Goal: Information Seeking & Learning: Learn about a topic

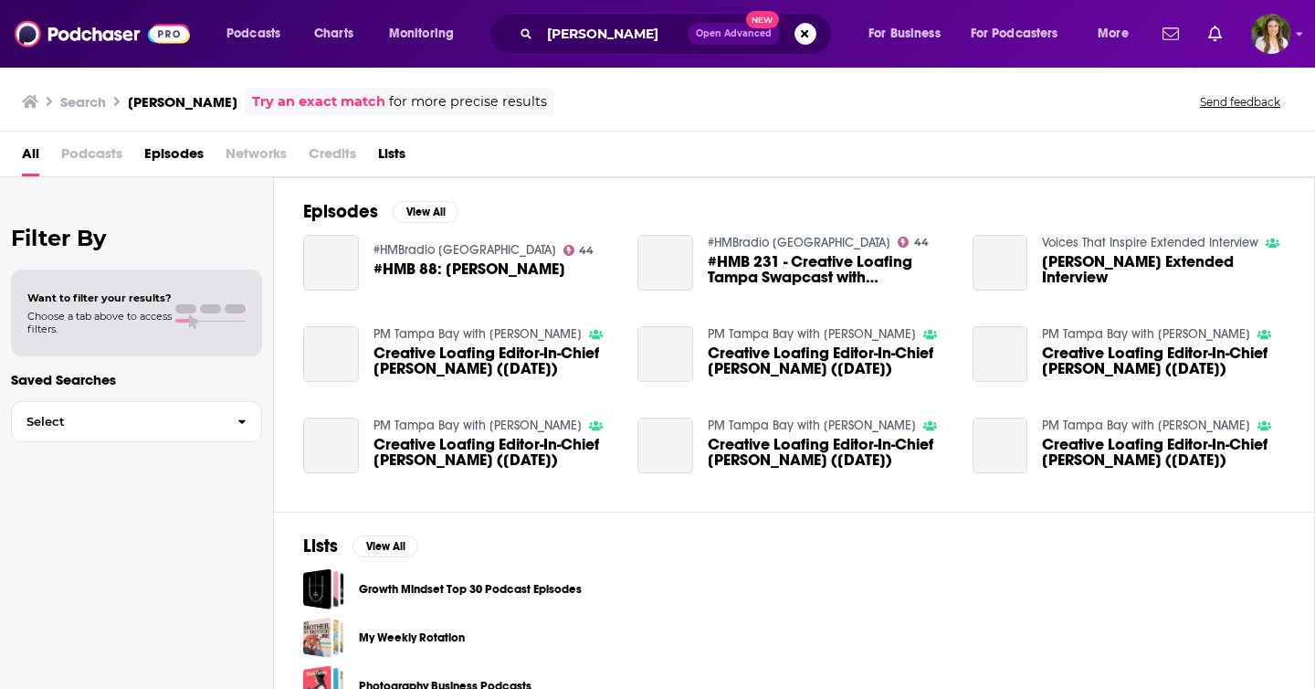
click at [390, 559] on div "Lists View All Growth Mindset Top 30 Podcast Episodes My Weekly Rotation Photog…" at bounding box center [794, 620] width 1041 height 217
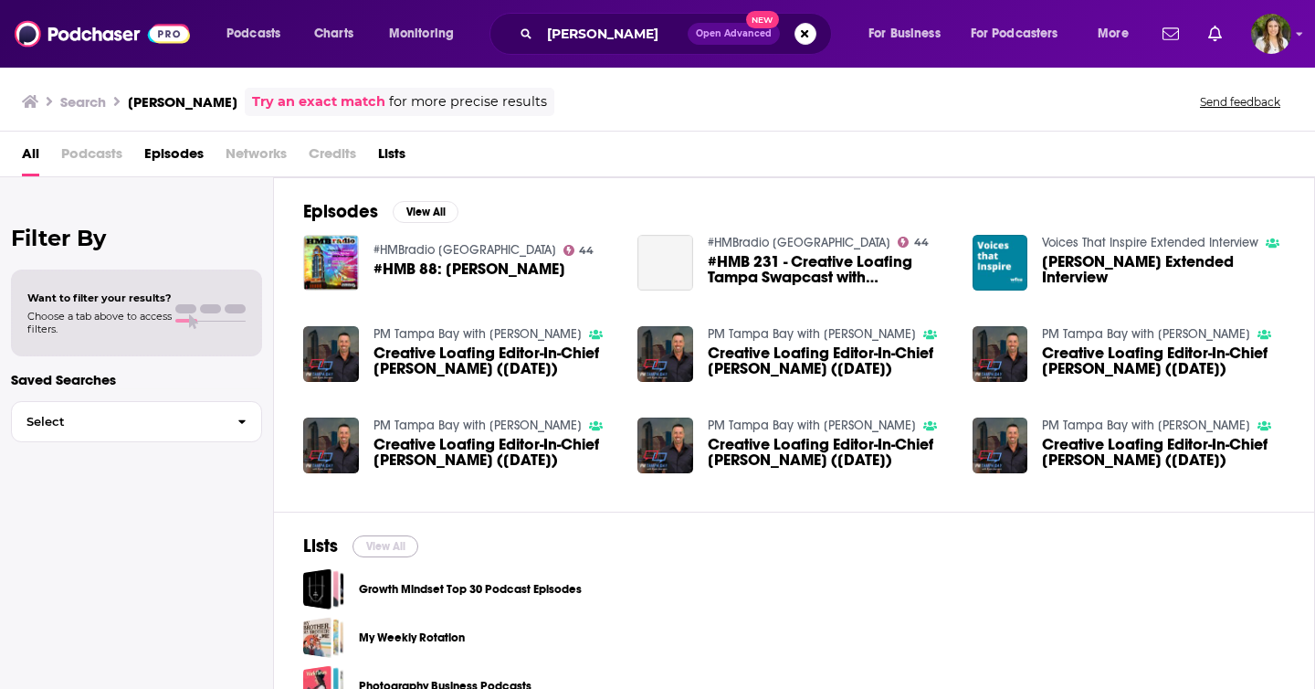
click at [390, 549] on button "View All" at bounding box center [386, 546] width 66 height 22
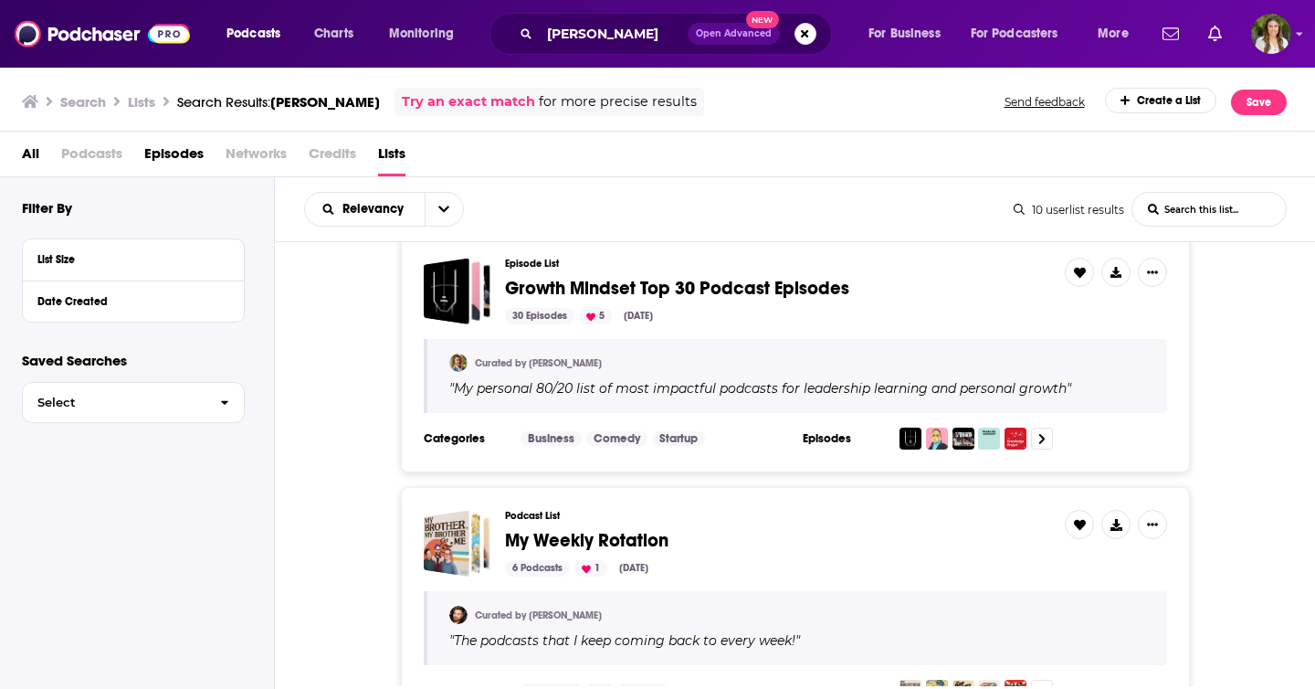
scroll to position [31, 0]
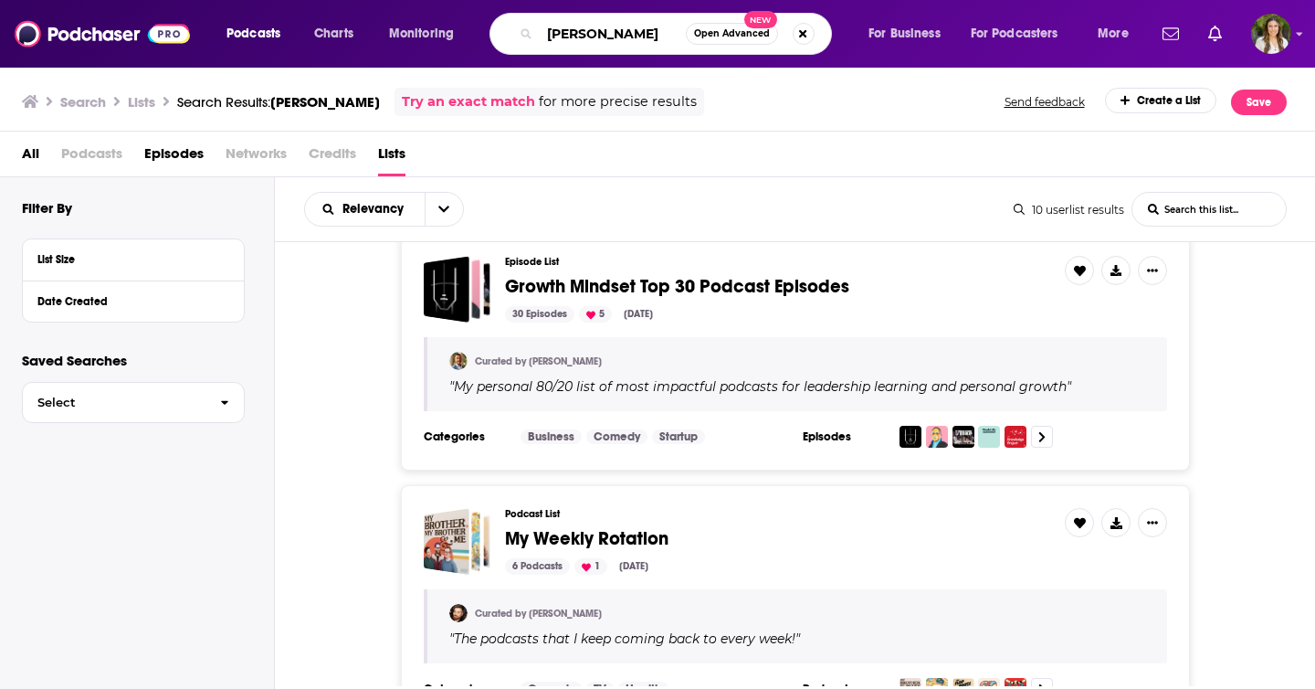
click at [655, 32] on input "[PERSON_NAME]" at bounding box center [613, 33] width 146 height 29
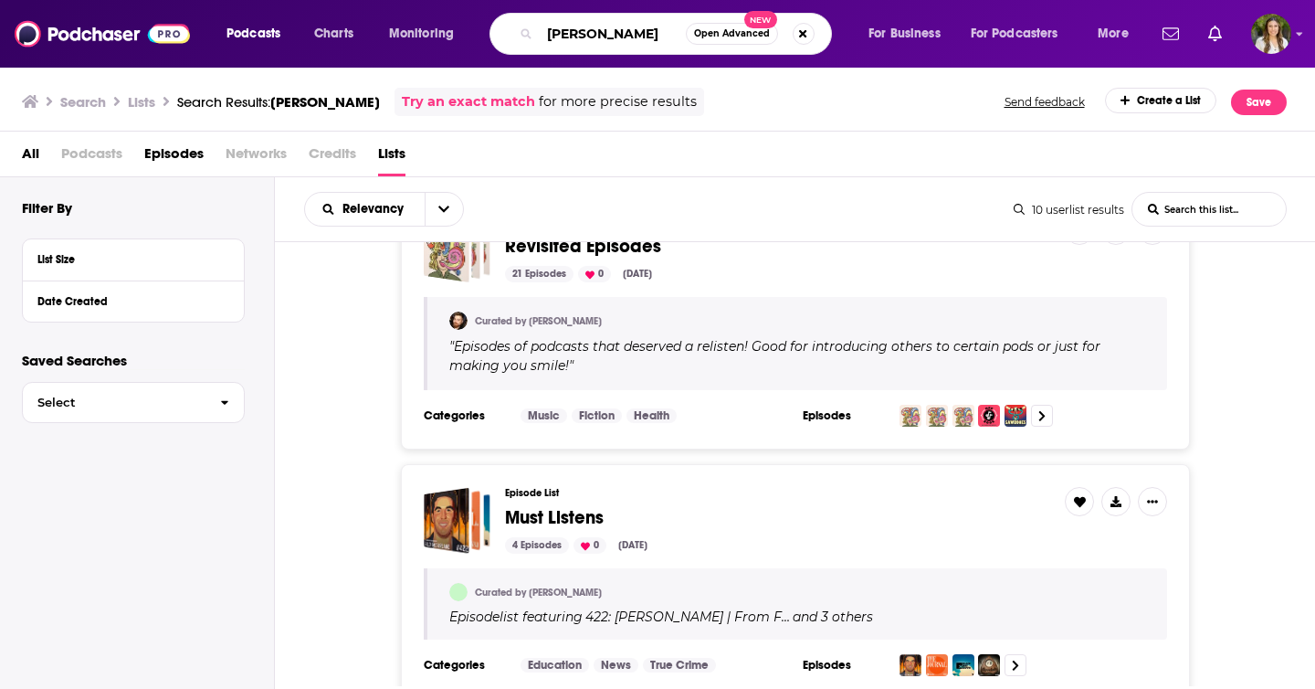
scroll to position [1086, 0]
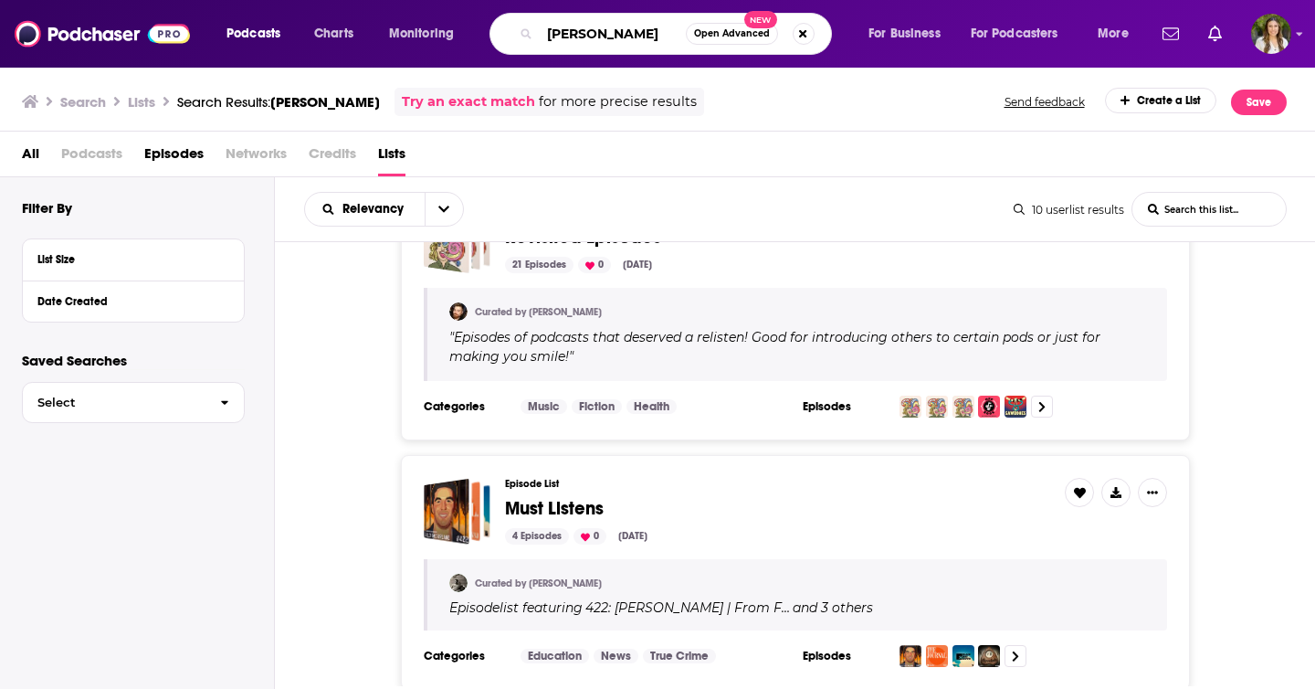
click at [661, 26] on input "[PERSON_NAME]" at bounding box center [613, 33] width 146 height 29
type input "[PERSON_NAME] infoblox"
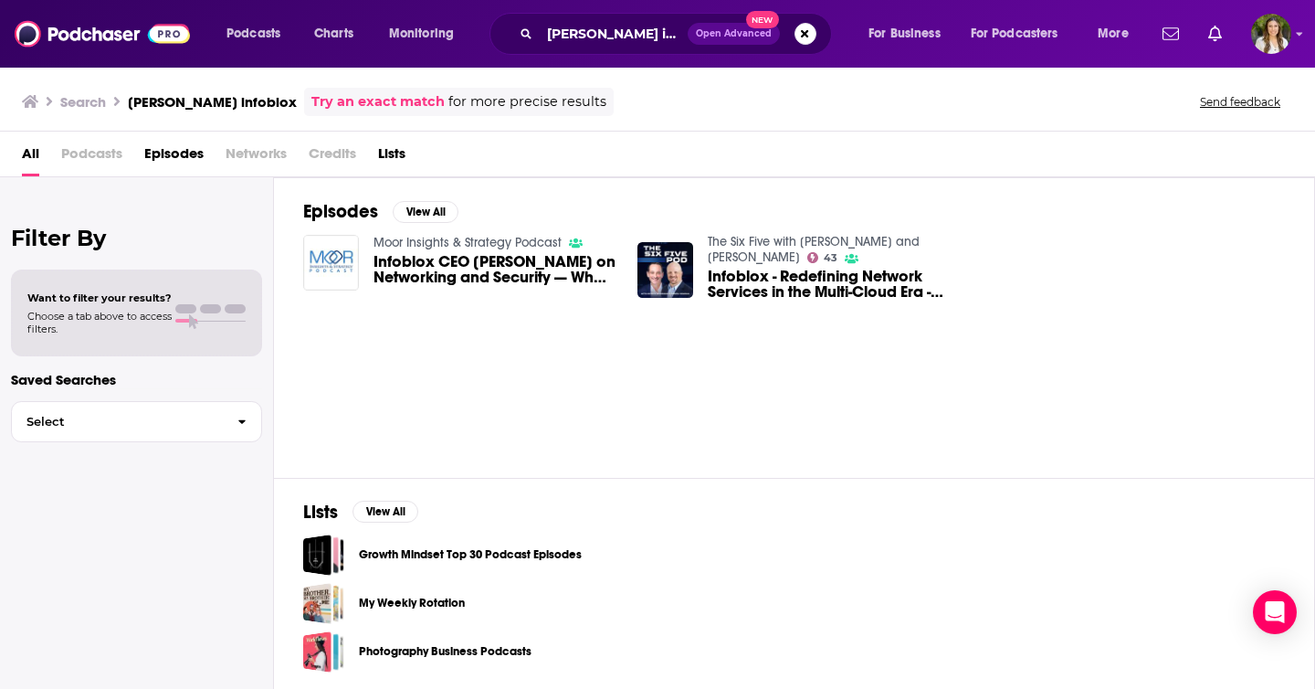
click at [518, 276] on span "Infoblox CEO [PERSON_NAME] on Networking and Security — What NetOps and SecOps …" at bounding box center [495, 269] width 243 height 31
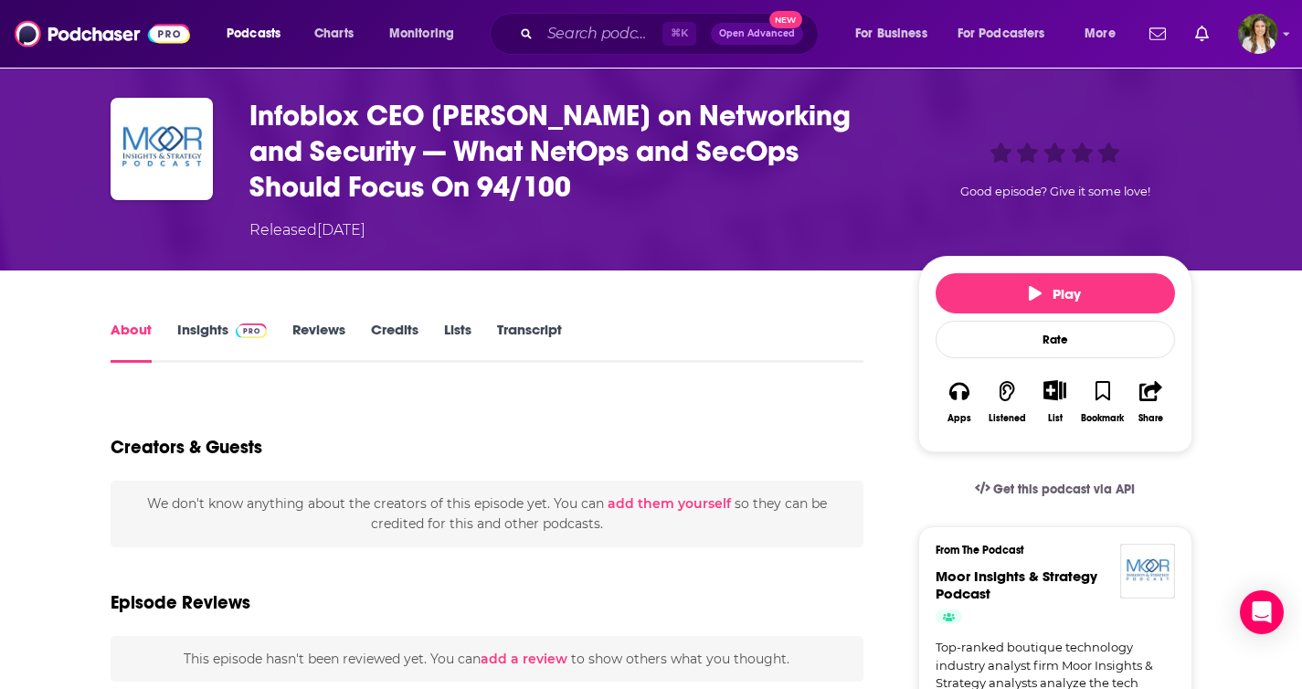
scroll to position [8, 0]
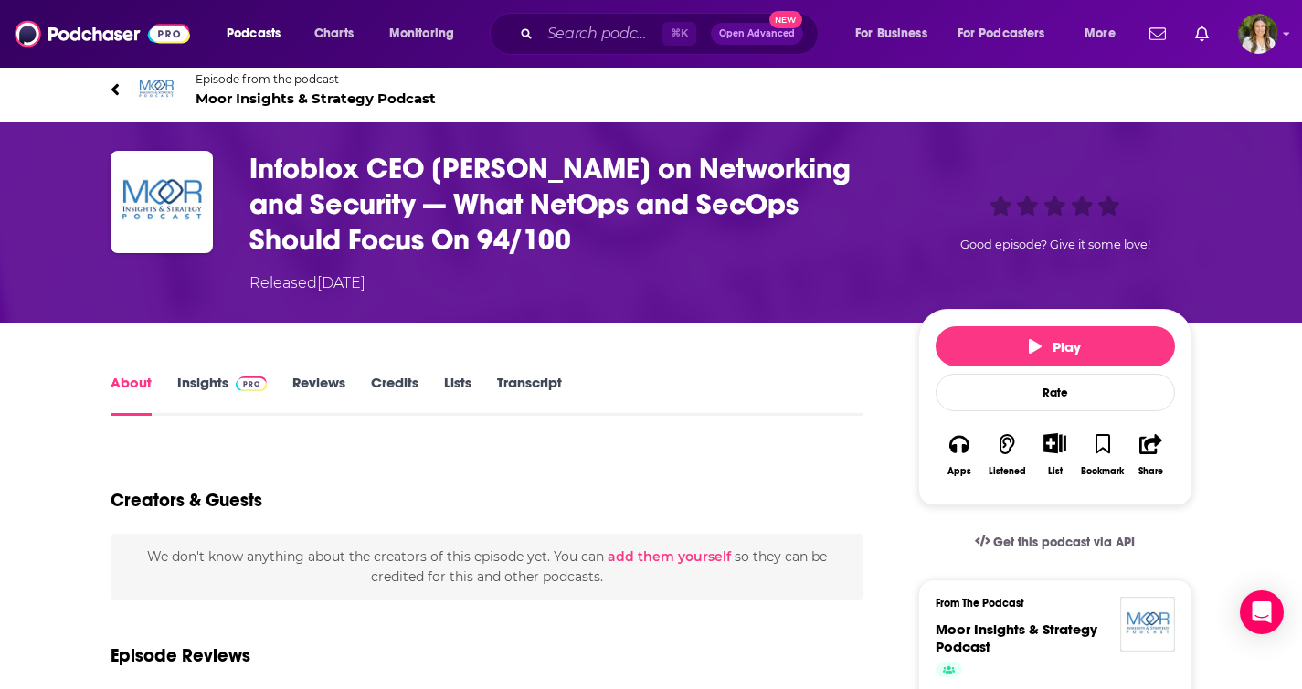
click at [323, 191] on h1 "Infoblox CEO [PERSON_NAME] on Networking and Security — What NetOps and SecOps …" at bounding box center [568, 204] width 639 height 107
click at [290, 205] on h1 "Infoblox CEO [PERSON_NAME] on Networking and Security — What NetOps and SecOps …" at bounding box center [568, 204] width 639 height 107
click at [1024, 356] on button "Play" at bounding box center [1054, 346] width 239 height 40
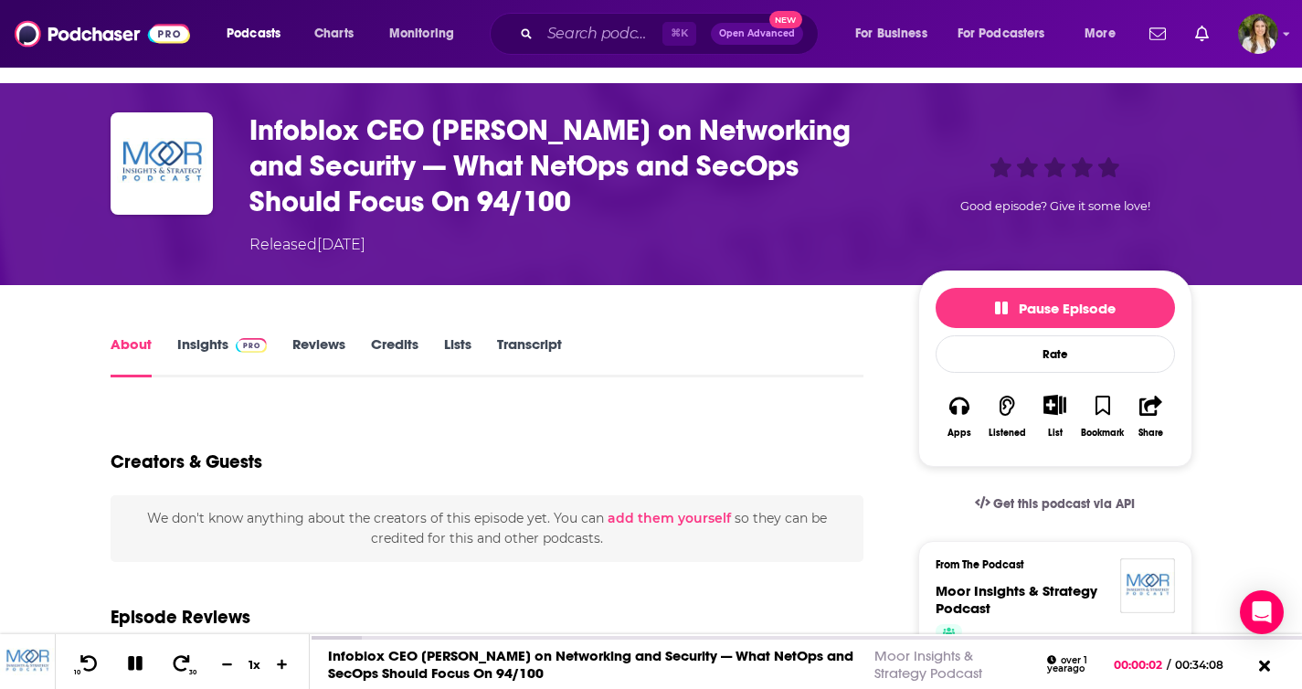
scroll to position [43, 0]
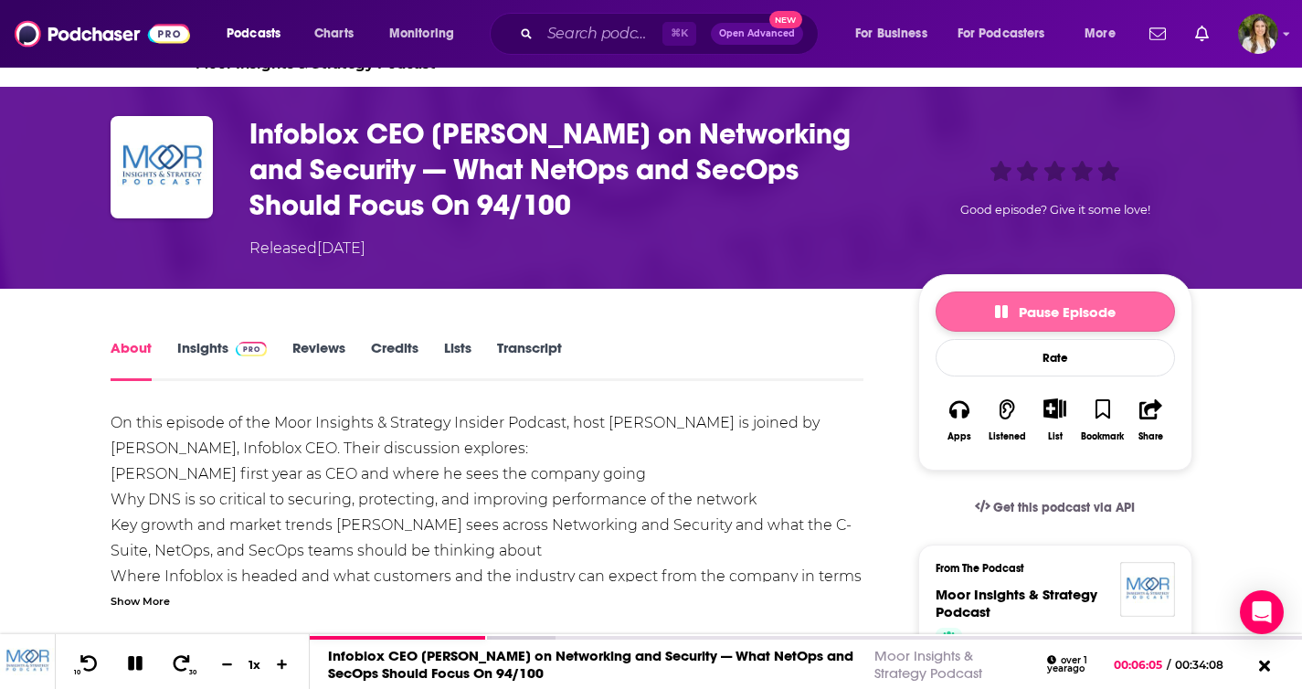
click at [1034, 312] on span "Pause Episode" at bounding box center [1055, 311] width 121 height 17
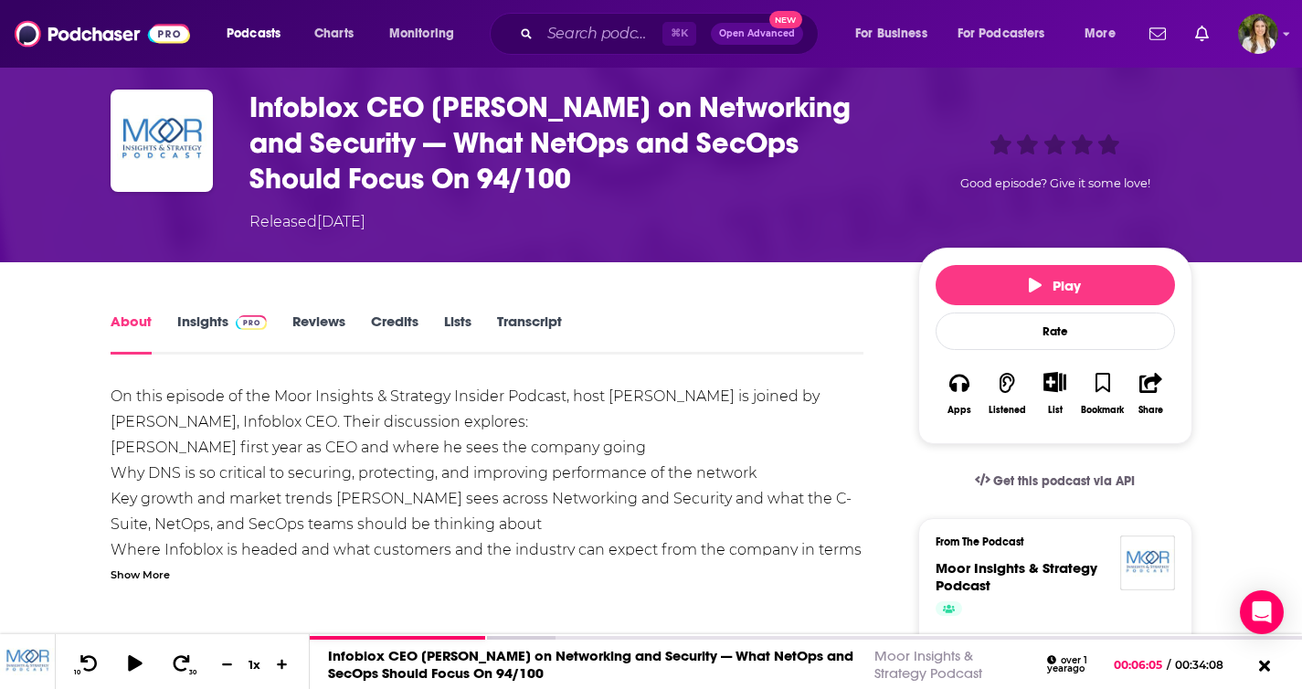
scroll to position [66, 0]
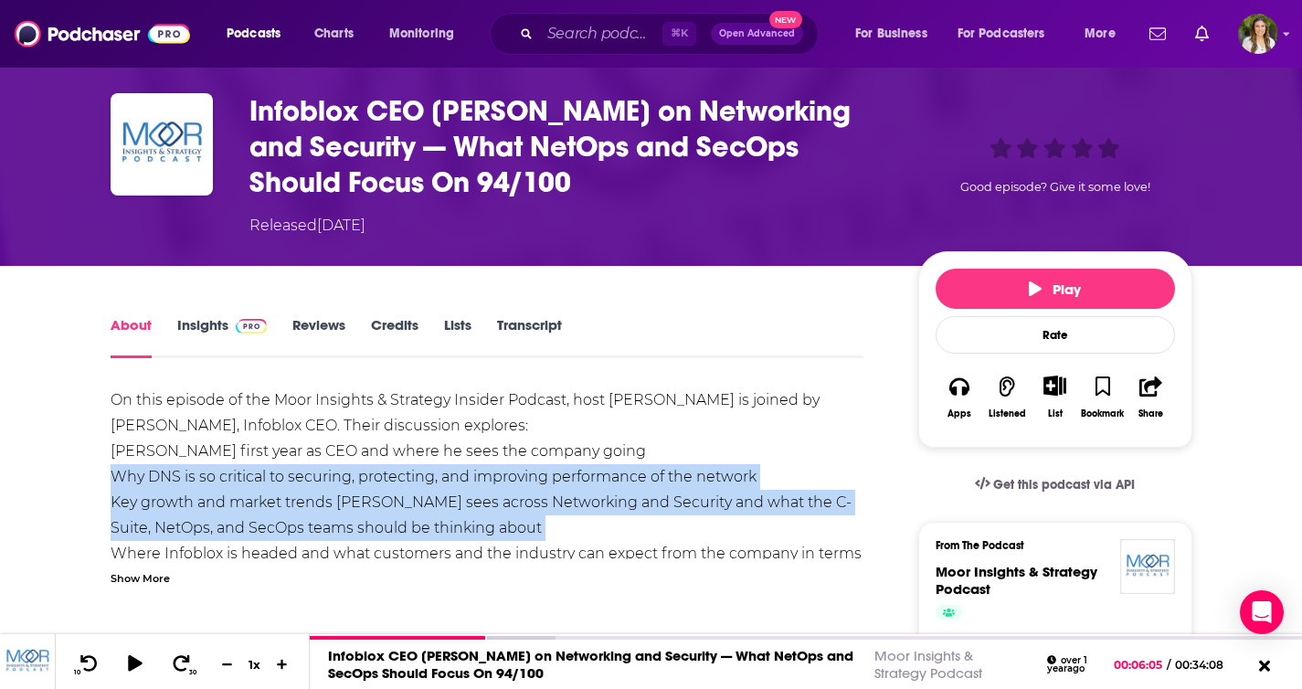
drag, startPoint x: 39, startPoint y: 477, endPoint x: 62, endPoint y: 545, distance: 72.2
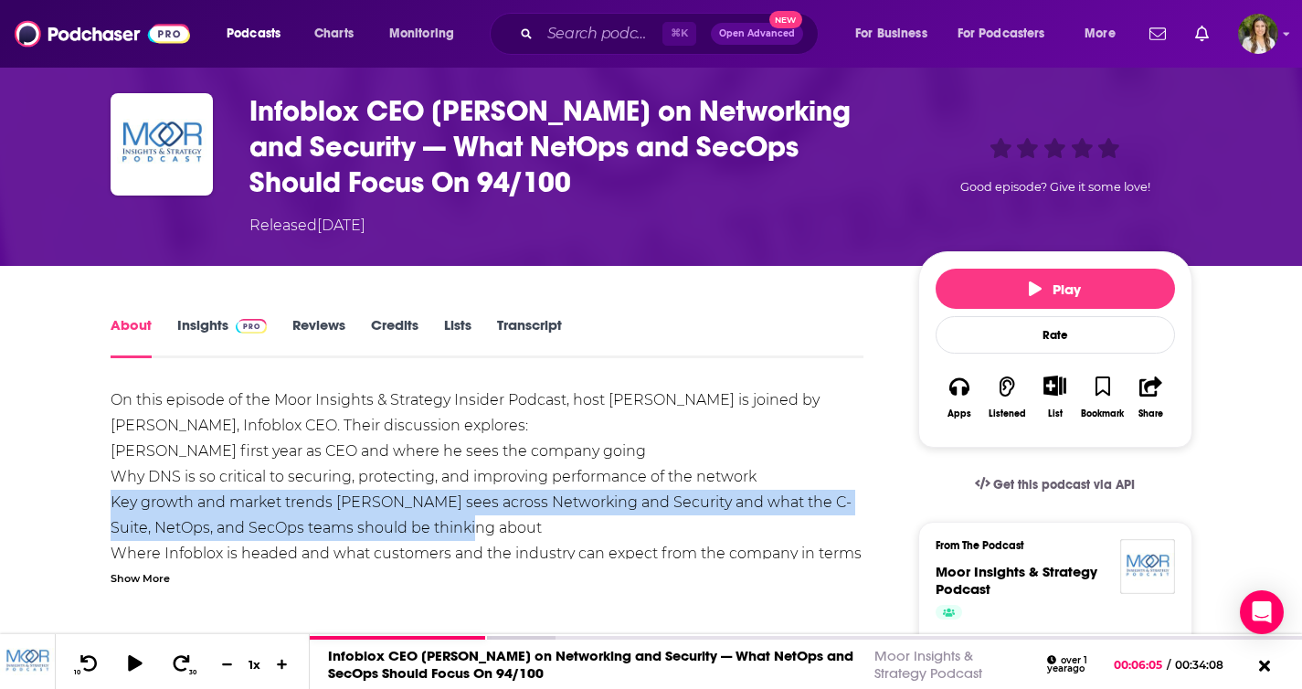
drag, startPoint x: 609, startPoint y: 532, endPoint x: 98, endPoint y: 510, distance: 512.0
click at [1019, 290] on button "Play" at bounding box center [1054, 289] width 239 height 40
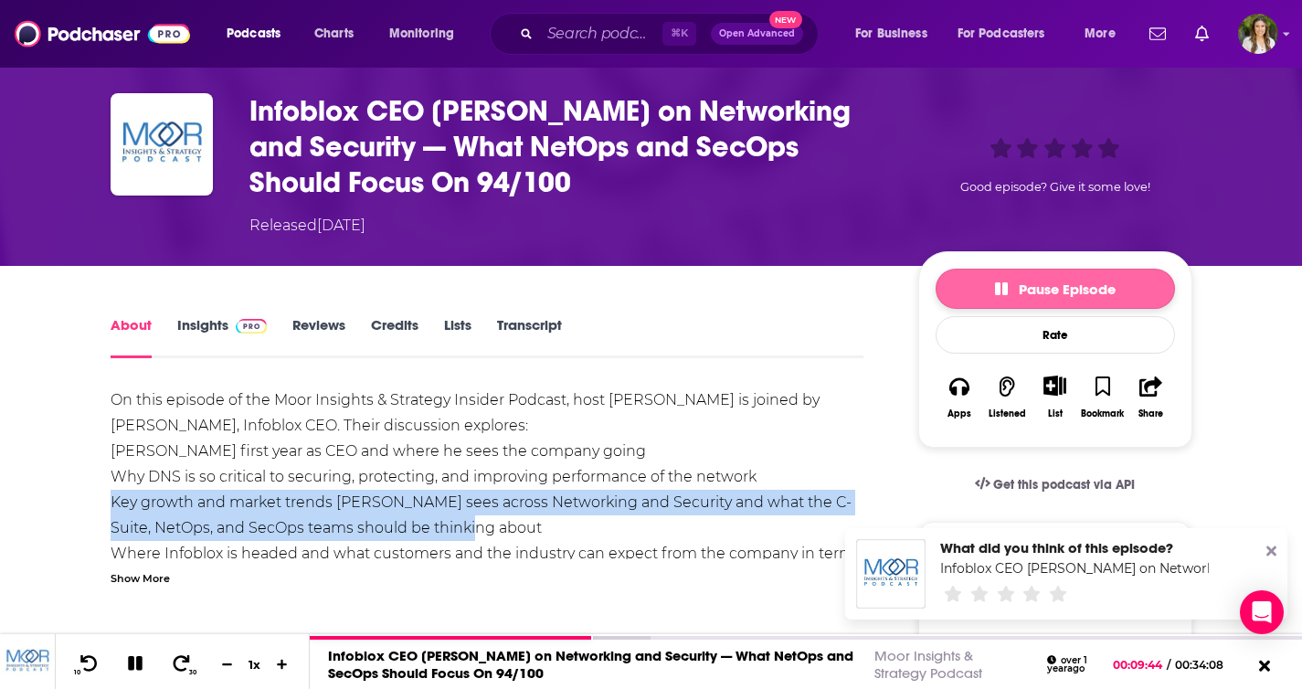
click at [1061, 284] on span "Pause Episode" at bounding box center [1055, 288] width 121 height 17
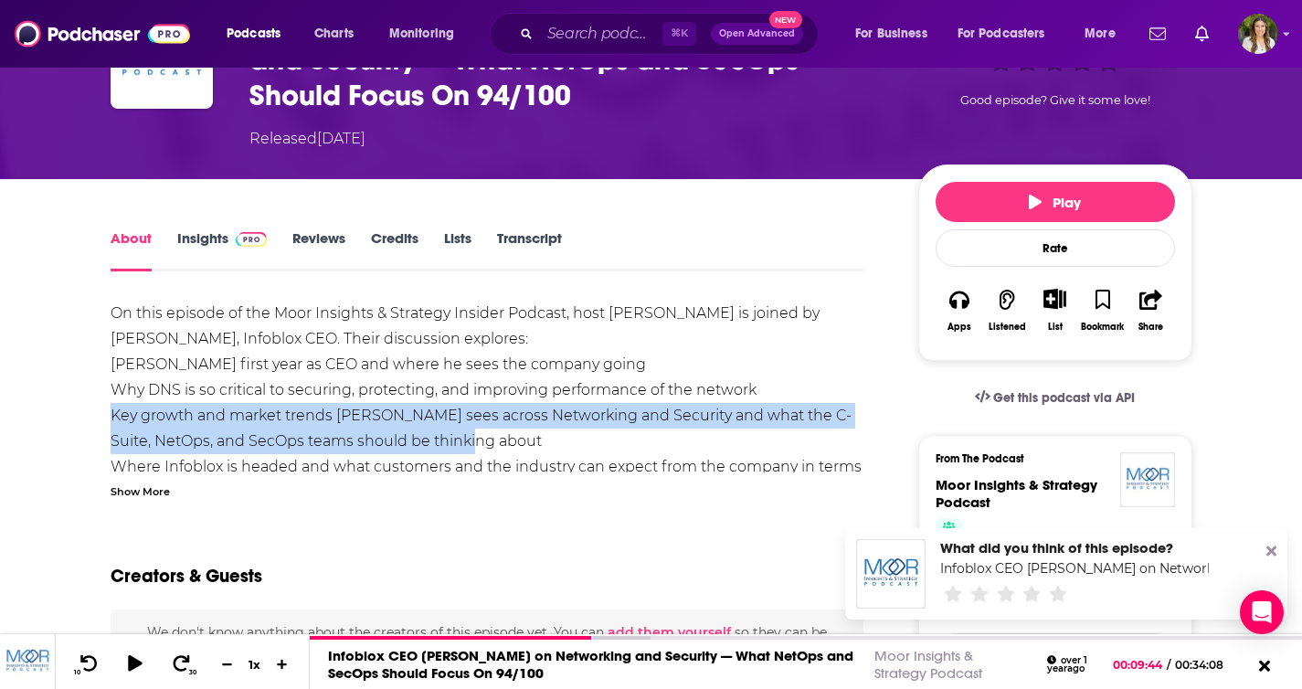
scroll to position [206, 0]
